Goal: Check status: Check status

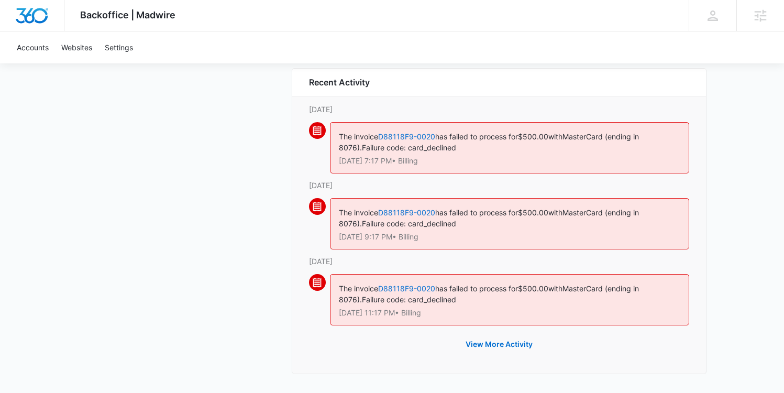
scroll to position [1208, 0]
click at [500, 333] on button "View More Activity" at bounding box center [499, 343] width 88 height 25
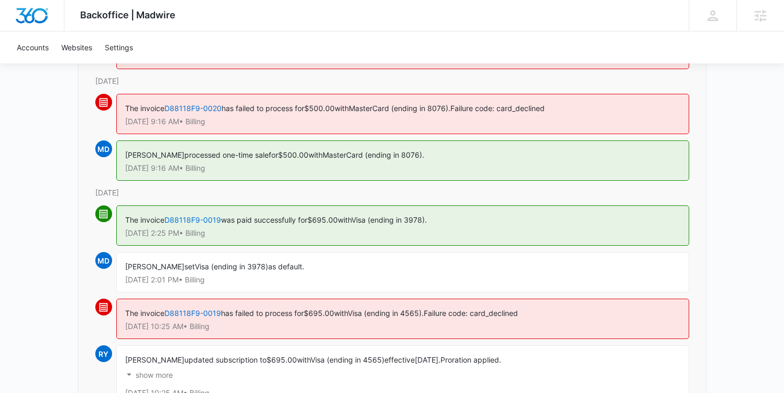
scroll to position [320, 0]
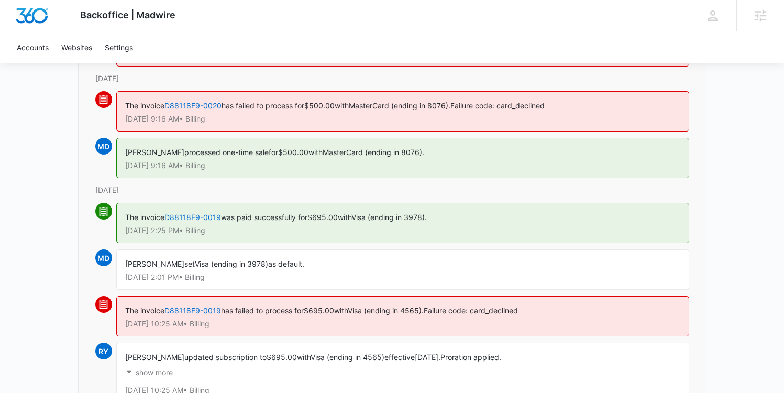
click at [165, 370] on p "show more" at bounding box center [154, 371] width 37 height 7
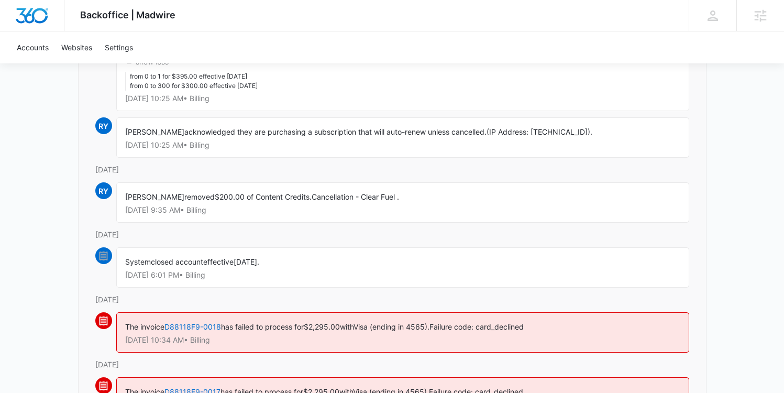
scroll to position [652, 0]
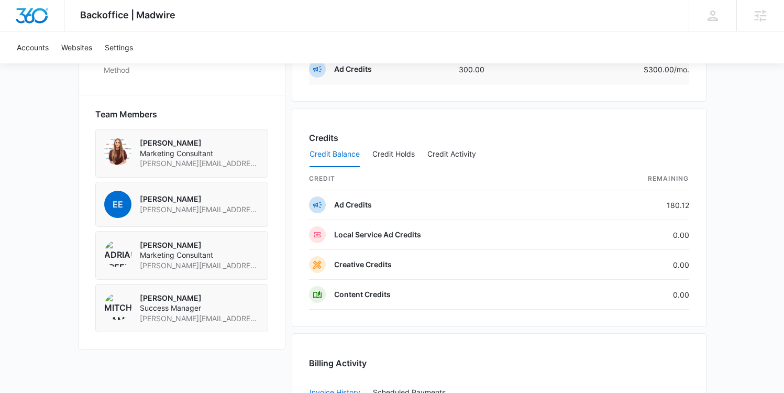
scroll to position [833, 0]
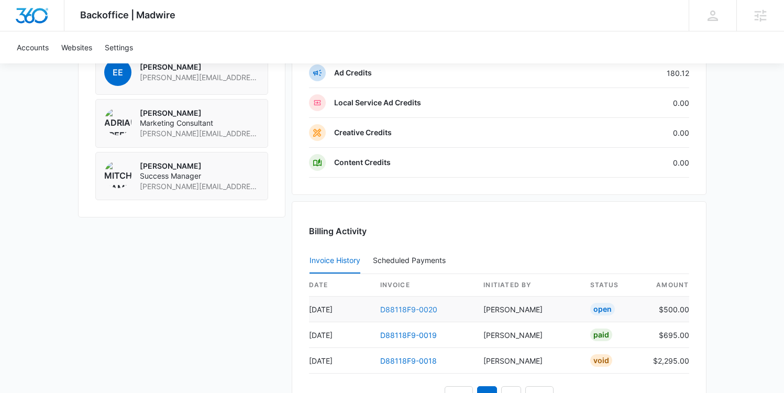
click at [413, 306] on link "D88118F9-0020" at bounding box center [408, 309] width 57 height 9
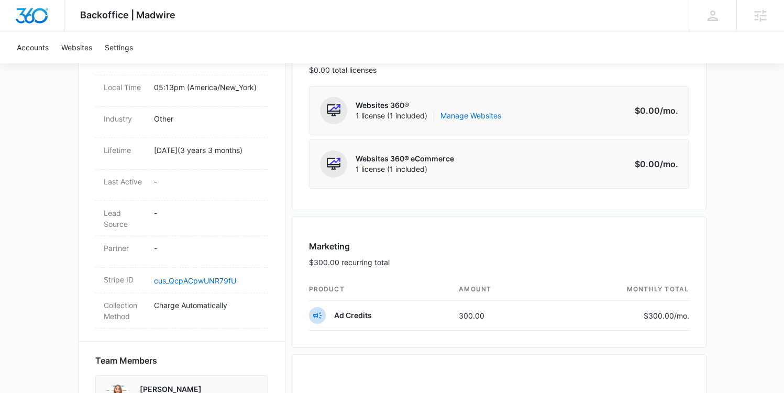
scroll to position [496, 0]
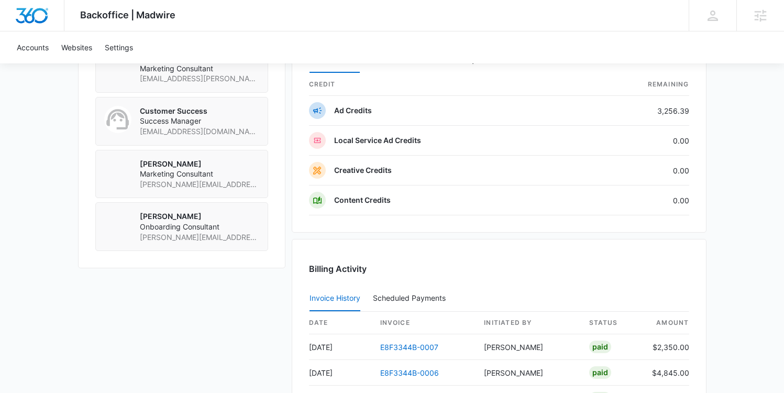
scroll to position [834, 0]
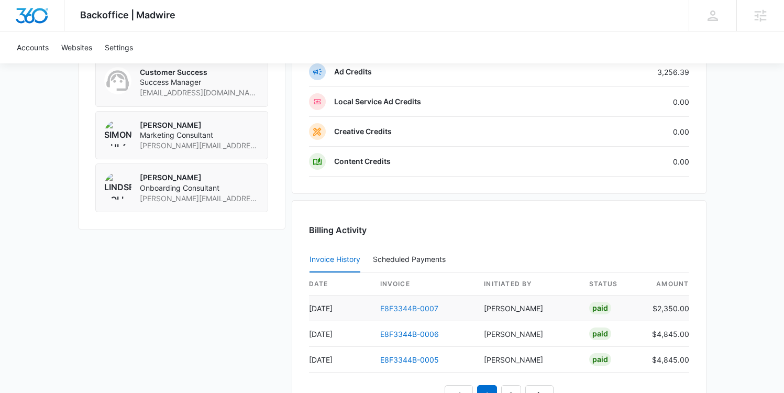
click at [397, 308] on link "E8F3344B-0007" at bounding box center [409, 308] width 58 height 9
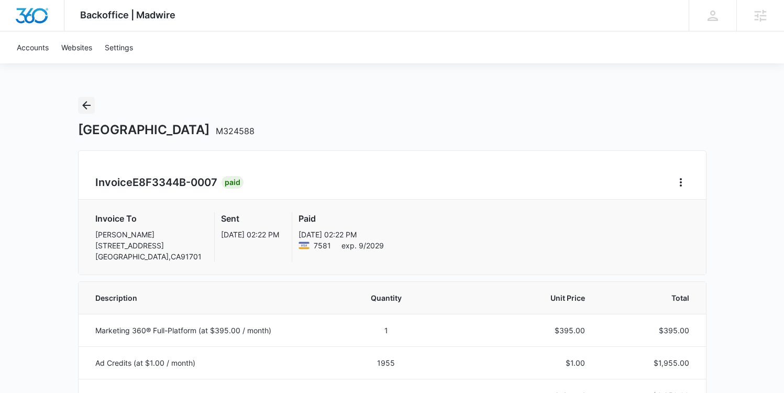
click at [83, 106] on icon "Back" at bounding box center [86, 105] width 8 height 8
